Goal: Navigation & Orientation: Find specific page/section

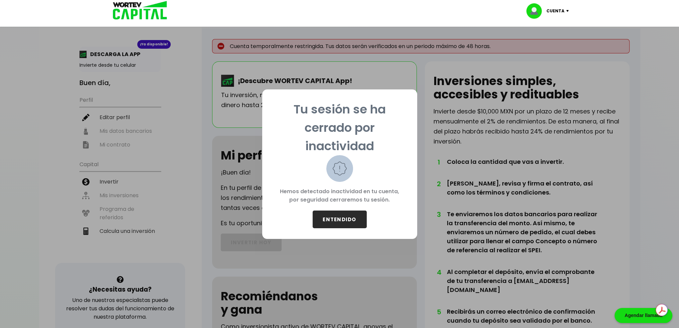
click at [356, 213] on button "ENTENDIDO" at bounding box center [339, 220] width 54 height 18
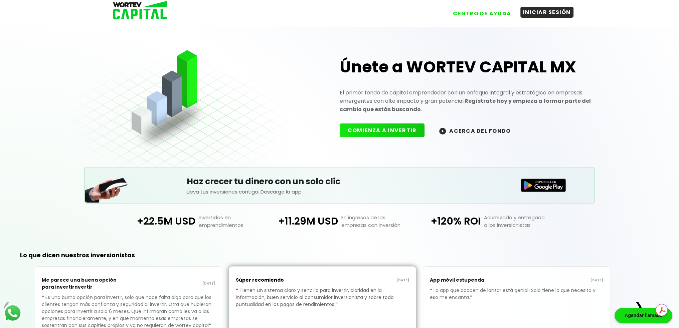
click at [547, 18] on button "INICIAR SESIÓN" at bounding box center [546, 12] width 53 height 11
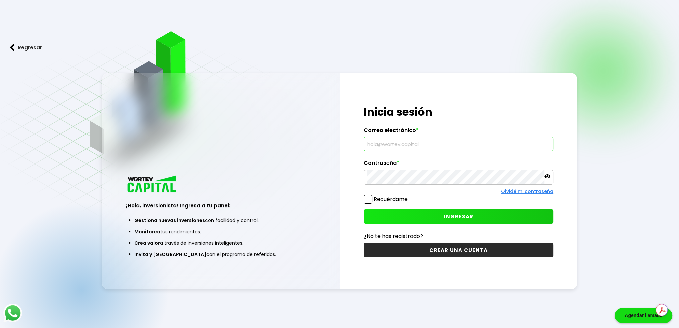
click at [447, 145] on input "text" at bounding box center [459, 144] width 184 height 14
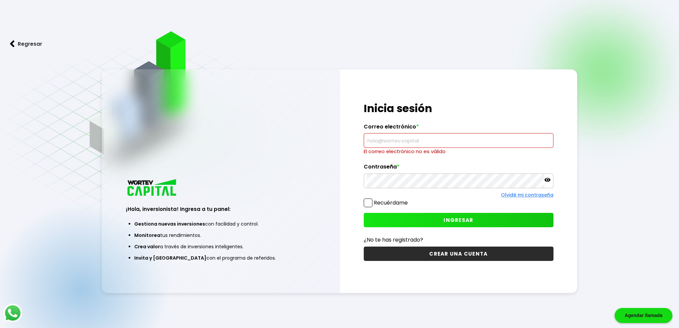
type input "[PERSON_NAME][EMAIL_ADDRESS][PERSON_NAME][DOMAIN_NAME]"
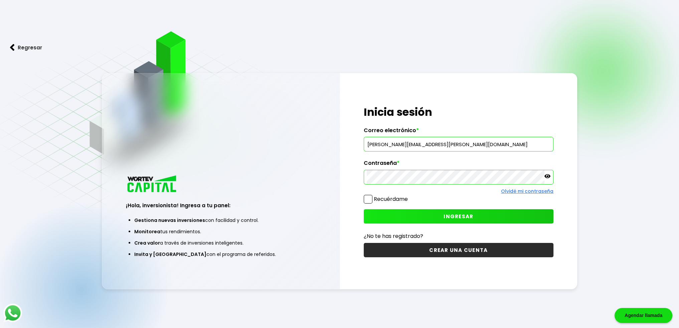
click at [371, 199] on span at bounding box center [368, 199] width 9 height 9
click at [409, 196] on input "Recuérdame" at bounding box center [409, 196] width 0 height 0
click at [443, 212] on button "INGRESAR" at bounding box center [459, 216] width 190 height 14
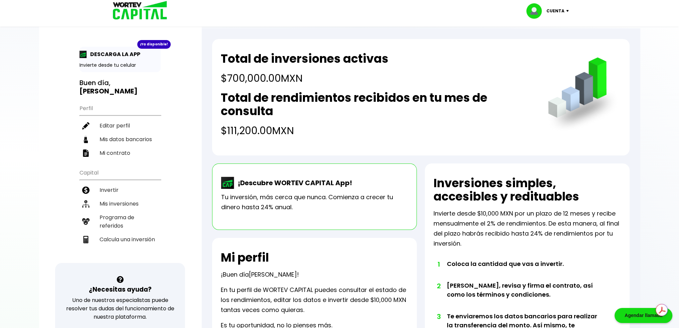
click at [556, 8] on p "Cuenta" at bounding box center [555, 11] width 18 height 10
click at [113, 17] on img at bounding box center [138, 11] width 64 height 22
click at [123, 12] on img at bounding box center [138, 11] width 64 height 22
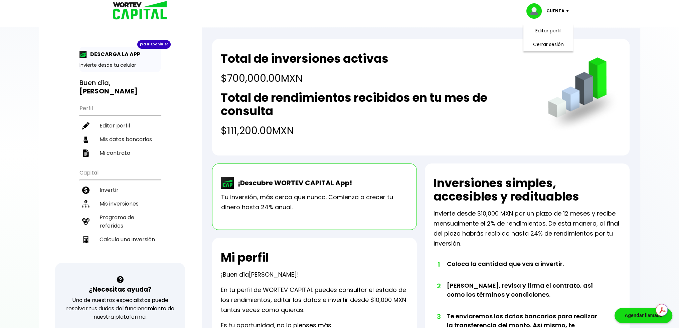
click at [123, 12] on img at bounding box center [138, 11] width 64 height 22
click at [122, 11] on img at bounding box center [138, 11] width 64 height 22
click at [121, 11] on img at bounding box center [138, 11] width 64 height 22
click at [253, 27] on div at bounding box center [339, 164] width 679 height 328
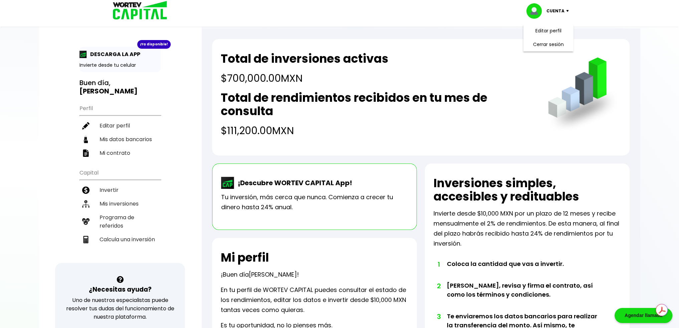
click at [129, 4] on img at bounding box center [138, 11] width 64 height 22
click at [120, 18] on img at bounding box center [138, 11] width 64 height 22
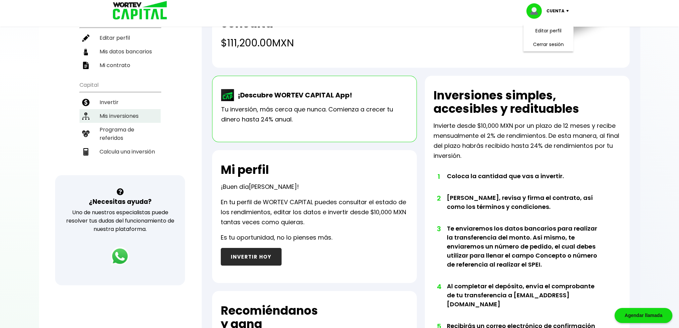
scroll to position [49, 0]
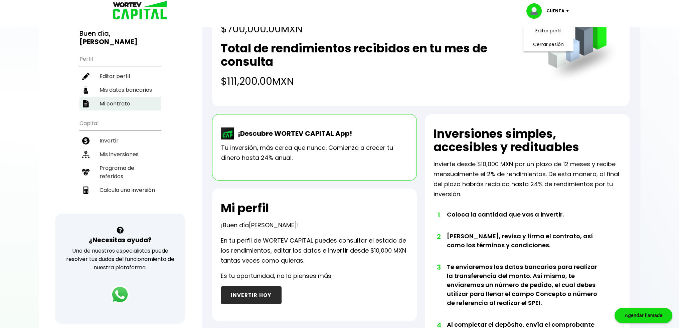
click at [141, 97] on li "Mi contrato" at bounding box center [119, 104] width 81 height 14
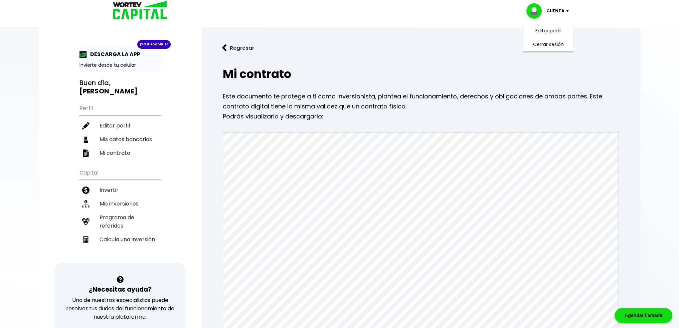
click at [126, 14] on img at bounding box center [138, 11] width 64 height 22
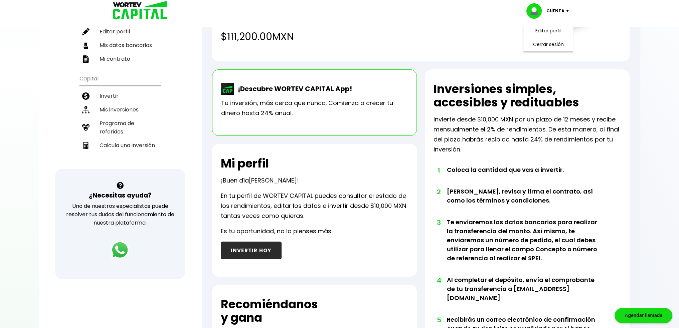
scroll to position [49, 0]
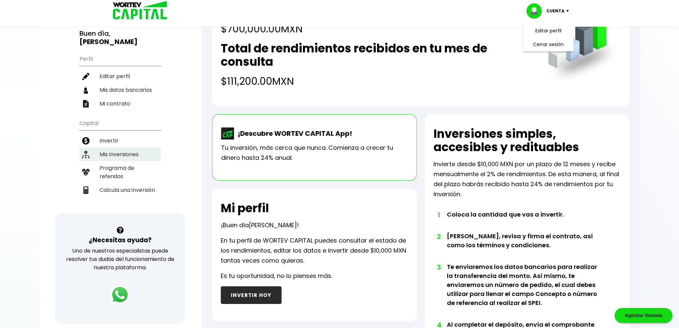
click at [122, 148] on li "Mis inversiones" at bounding box center [119, 155] width 81 height 14
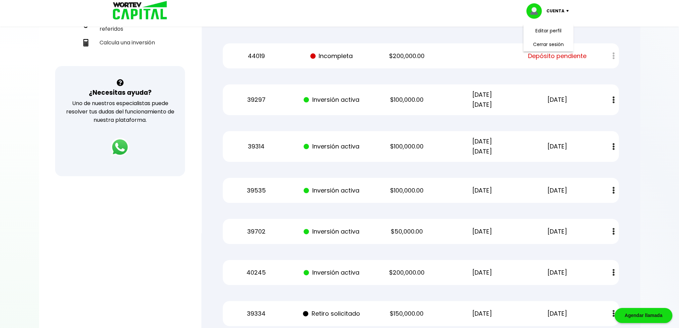
scroll to position [200, 0]
